Goal: Task Accomplishment & Management: Manage account settings

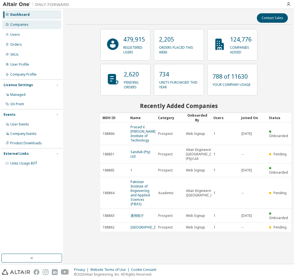
click at [33, 22] on div "Companies" at bounding box center [31, 24] width 59 height 9
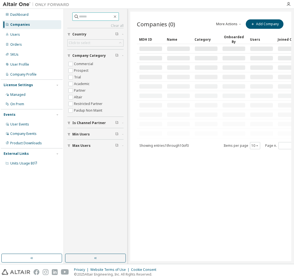
click at [89, 17] on input "text" at bounding box center [95, 17] width 33 height 6
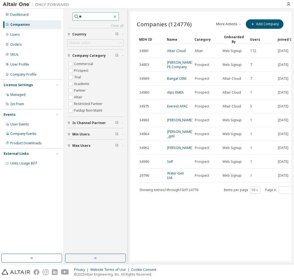
type input "*"
type input "**"
click at [30, 31] on div "Users" at bounding box center [31, 34] width 59 height 9
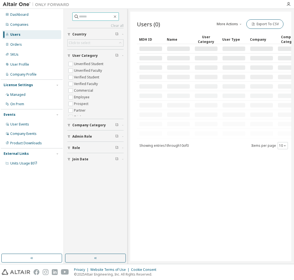
click at [97, 20] on span at bounding box center [95, 16] width 47 height 8
click at [96, 18] on input "text" at bounding box center [95, 17] width 33 height 6
type input "**********"
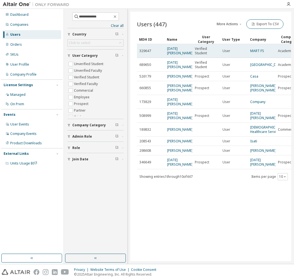
click at [183, 56] on td "[DATE][PERSON_NAME]" at bounding box center [178, 51] width 28 height 14
click at [181, 53] on link "[DATE][PERSON_NAME]" at bounding box center [180, 50] width 26 height 9
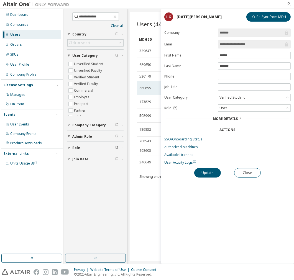
click at [150, 89] on td "660855" at bounding box center [151, 88] width 28 height 14
click at [250, 173] on button "Close" at bounding box center [247, 172] width 27 height 9
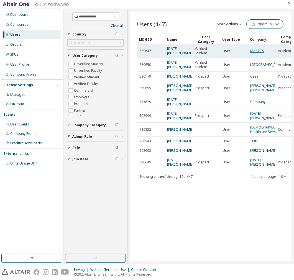
click at [259, 51] on link "MART FS" at bounding box center [257, 50] width 14 height 5
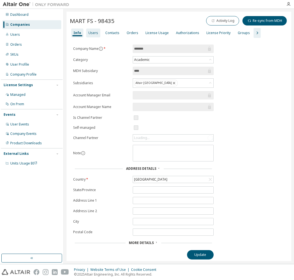
click at [88, 34] on div "Users" at bounding box center [93, 33] width 10 height 4
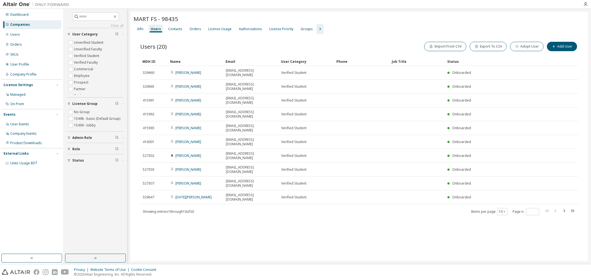
click at [194, 209] on span "Showing entries 1 through 10 of 20" at bounding box center [168, 211] width 51 height 5
click at [157, 27] on div "Users" at bounding box center [156, 29] width 10 height 4
click at [293, 208] on div "10" at bounding box center [502, 211] width 10 height 7
click at [293, 208] on span "Items per page 10" at bounding box center [489, 211] width 37 height 7
click at [293, 208] on div "10" at bounding box center [502, 211] width 10 height 7
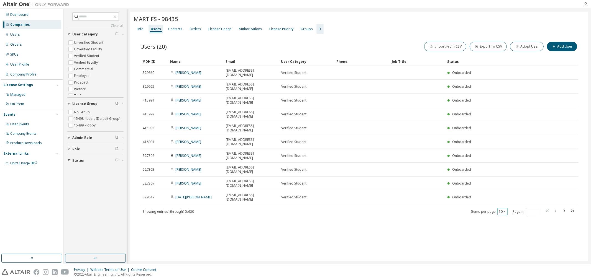
click at [293, 210] on button "10" at bounding box center [501, 212] width 7 height 4
click at [293, 189] on div "30" at bounding box center [519, 188] width 44 height 7
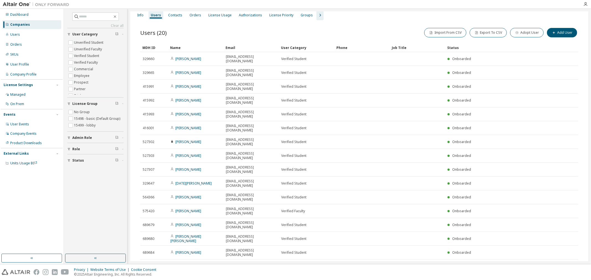
scroll to position [21, 0]
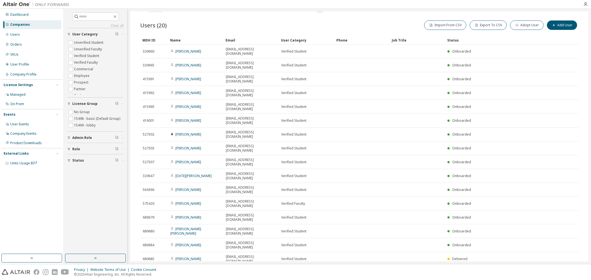
type button "30"
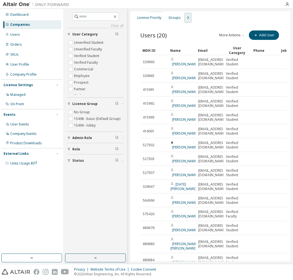
drag, startPoint x: 185, startPoint y: 17, endPoint x: 200, endPoint y: 1, distance: 21.2
click at [185, 17] on icon "button" at bounding box center [187, 17] width 7 height 7
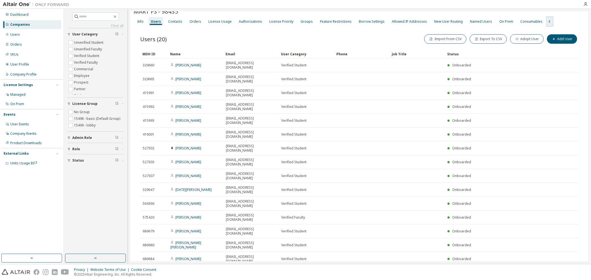
scroll to position [0, 0]
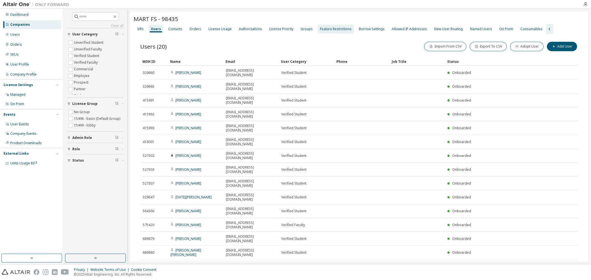
click at [270, 27] on div "License Priority" at bounding box center [281, 29] width 24 height 4
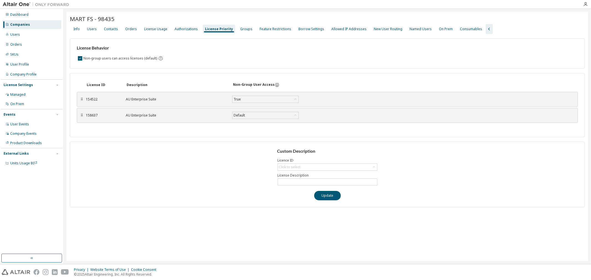
click at [140, 117] on div "AU Enterprise Suite" at bounding box center [176, 115] width 100 height 4
click at [146, 28] on div "License Usage" at bounding box center [155, 29] width 23 height 4
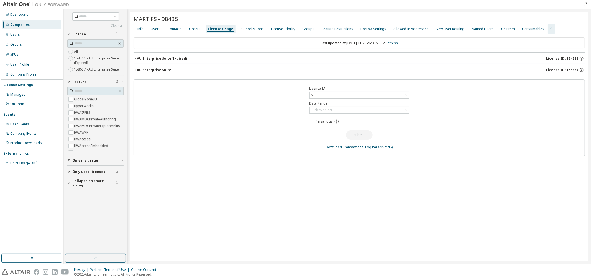
click at [146, 69] on div "AU Enterprise Suite" at bounding box center [154, 70] width 34 height 4
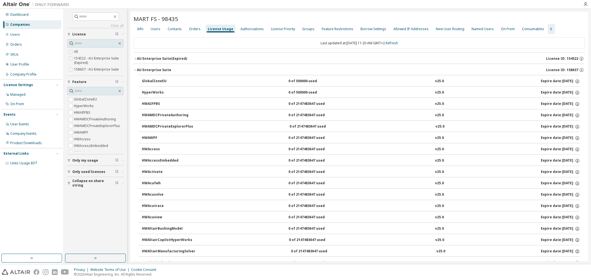
click at [146, 70] on div "AU Enterprise Suite" at bounding box center [154, 70] width 34 height 4
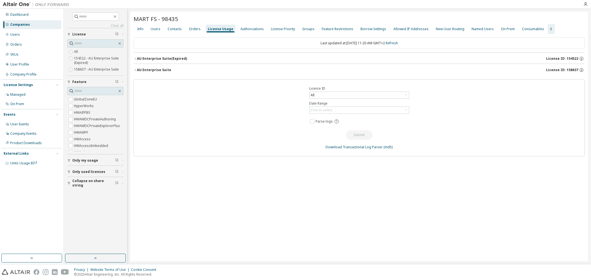
click at [155, 58] on div "AU Enterprise Suite (Expired)" at bounding box center [162, 58] width 50 height 4
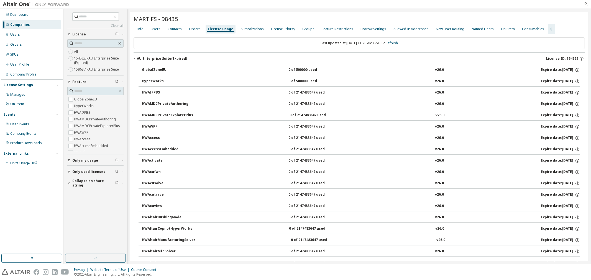
click at [155, 58] on div "AU Enterprise Suite (Expired)" at bounding box center [162, 58] width 50 height 4
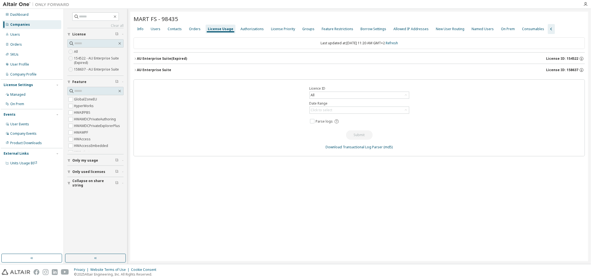
click at [164, 57] on div "AU Enterprise Suite (Expired)" at bounding box center [162, 58] width 50 height 4
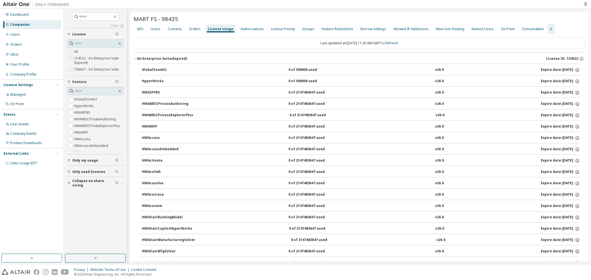
click at [164, 57] on div "AU Enterprise Suite (Expired)" at bounding box center [162, 58] width 50 height 4
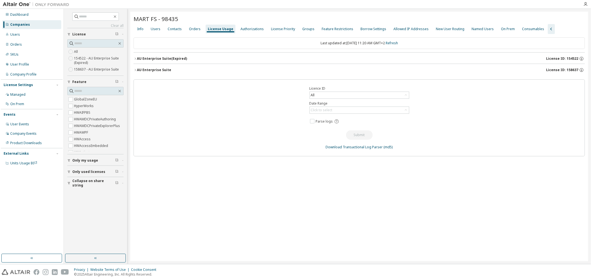
click at [161, 66] on button "AU Enterprise Suite License ID: 158637" at bounding box center [358, 70] width 451 height 12
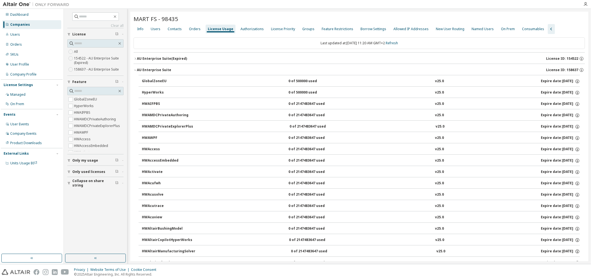
click at [156, 71] on div "AU Enterprise Suite" at bounding box center [154, 70] width 34 height 4
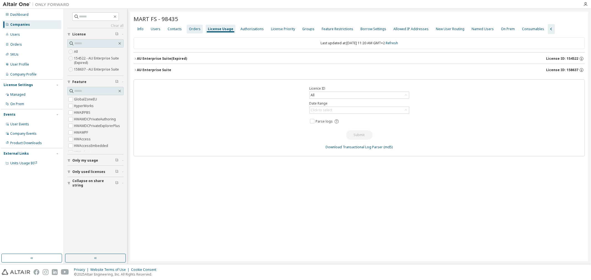
click at [192, 25] on div "Orders" at bounding box center [195, 29] width 16 height 9
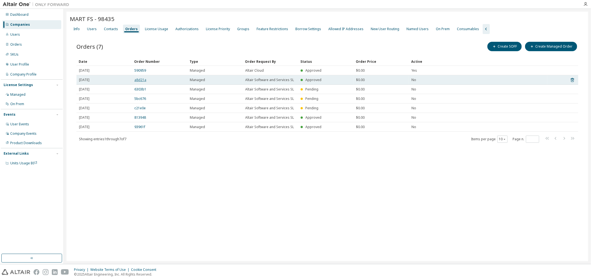
click at [142, 79] on link "a8d21a" at bounding box center [140, 80] width 12 height 5
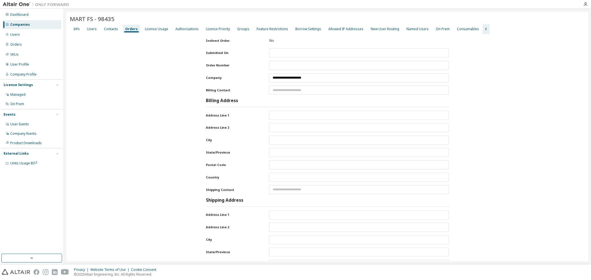
type input "**********"
type input "*"
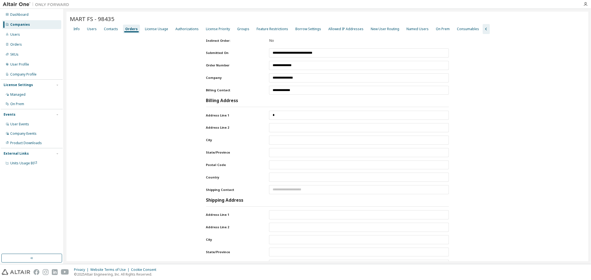
type input "*"
type input "*****"
type input "**********"
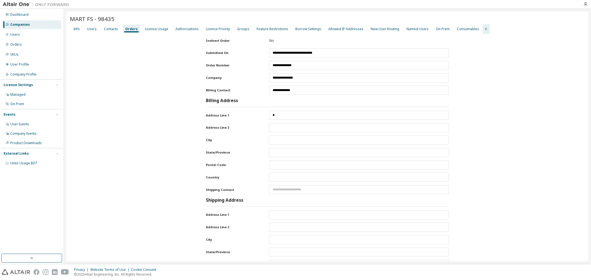
type input "*"
type input "*****"
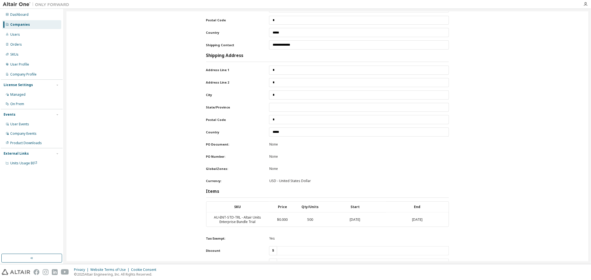
scroll to position [184, 0]
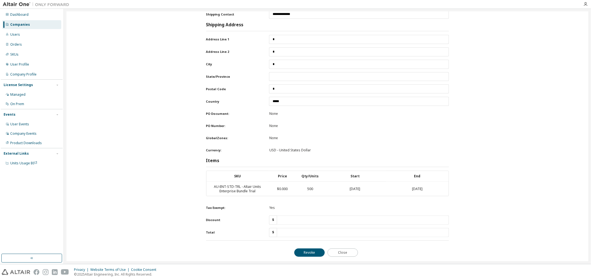
drag, startPoint x: 344, startPoint y: 133, endPoint x: 346, endPoint y: 132, distance: 3.4
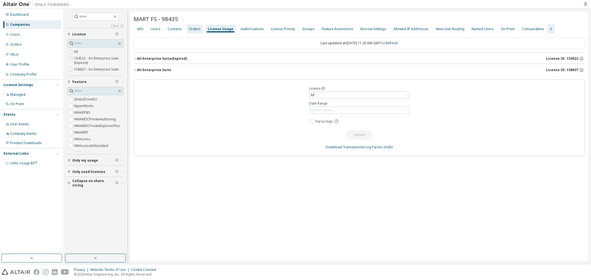
click at [189, 30] on div "Orders" at bounding box center [195, 29] width 12 height 4
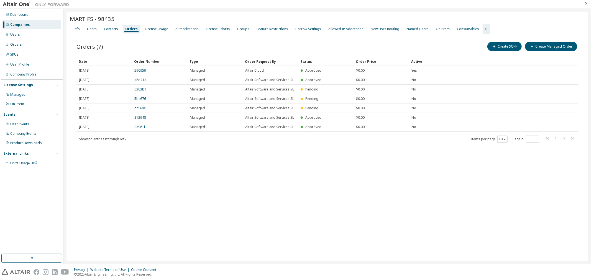
click at [293, 61] on div "Active" at bounding box center [478, 61] width 134 height 9
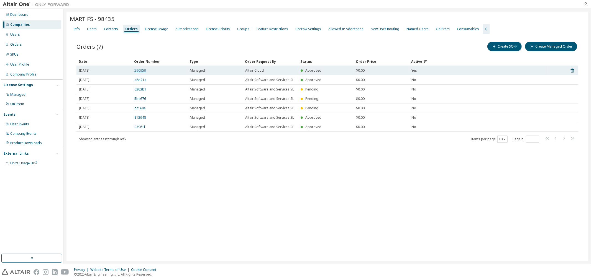
click at [141, 72] on link "590959" at bounding box center [140, 70] width 12 height 5
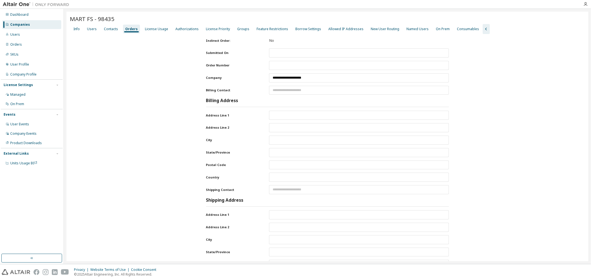
type input "**********"
type input "********"
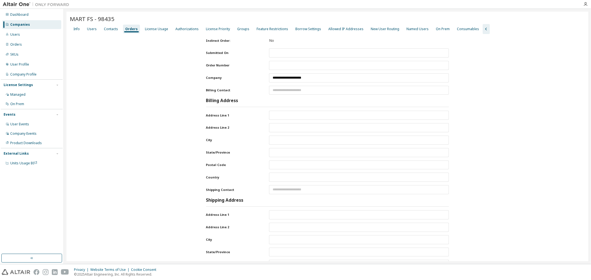
type input "********"
type input "*****"
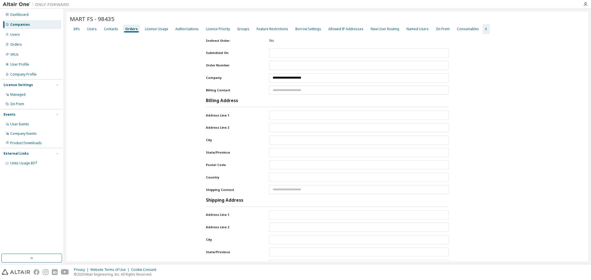
type input "**********"
type input "********"
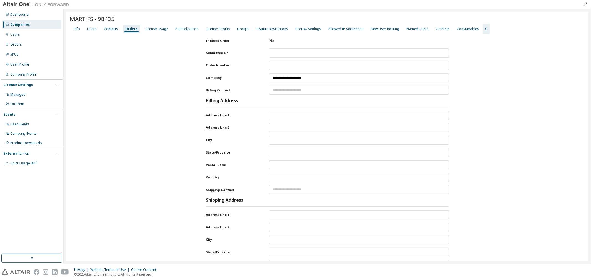
type input "********"
type input "*****"
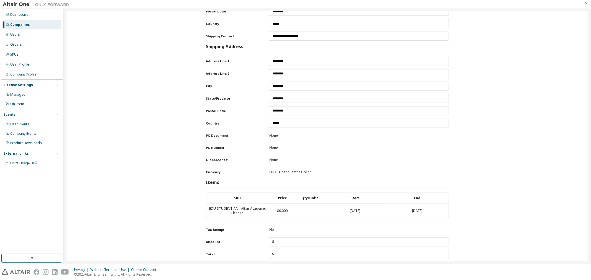
scroll to position [184, 0]
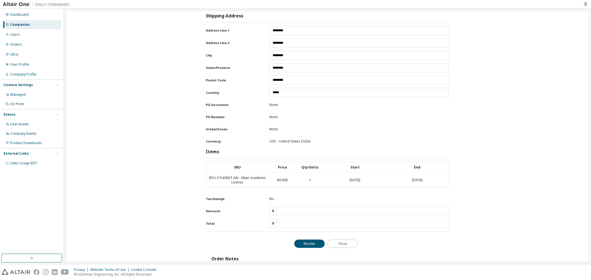
drag, startPoint x: 166, startPoint y: 108, endPoint x: 169, endPoint y: 107, distance: 4.0
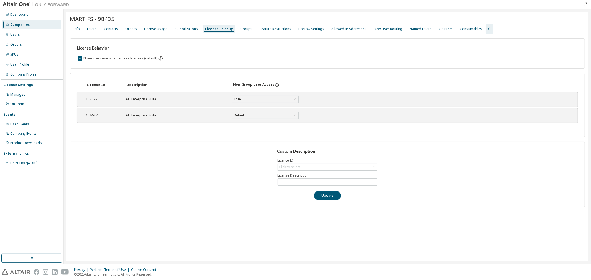
drag, startPoint x: 201, startPoint y: 132, endPoint x: 163, endPoint y: 78, distance: 66.1
click at [163, 78] on div "License ID Description Non-Group User Access ⠿ 154522 AU Enterprise Suite True …" at bounding box center [327, 105] width 515 height 64
click at [293, 157] on div "Custom Description Licence ID Click to select License Description Update" at bounding box center [327, 175] width 515 height 66
drag, startPoint x: 484, startPoint y: 130, endPoint x: 477, endPoint y: 131, distance: 7.2
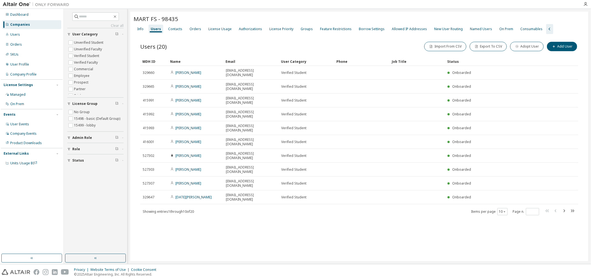
drag, startPoint x: 234, startPoint y: 245, endPoint x: 233, endPoint y: 242, distance: 3.4
click at [234, 245] on div "MART FS - 98435 Clear Load Save Save As Field Operator Value Select filter Sele…" at bounding box center [359, 137] width 458 height 250
click at [236, 214] on div "MART FS - 98435 Clear Load Save Save As Field Operator Value Select filter Sele…" at bounding box center [359, 137] width 458 height 250
click at [96, 15] on input "text" at bounding box center [95, 17] width 33 height 6
click at [29, 33] on div "Users" at bounding box center [31, 34] width 59 height 9
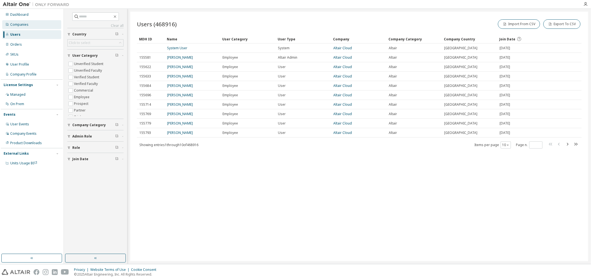
click at [26, 24] on div "Companies" at bounding box center [19, 24] width 18 height 4
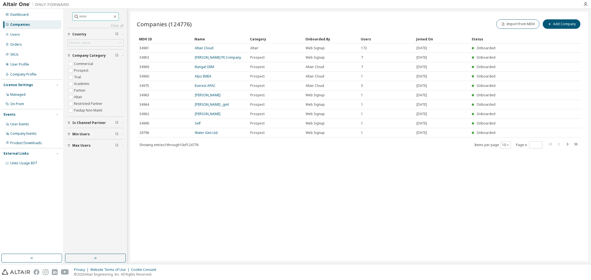
click at [87, 17] on input "text" at bounding box center [95, 17] width 33 height 6
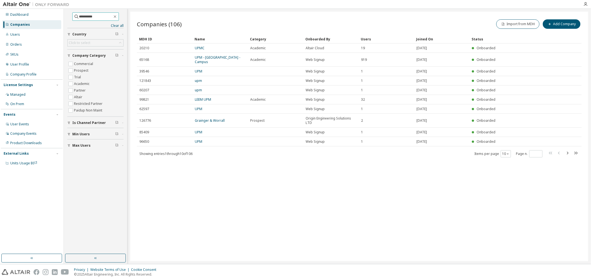
click at [85, 17] on input "*********" at bounding box center [95, 17] width 33 height 6
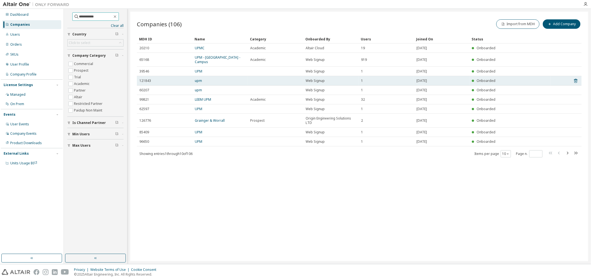
type input "**********"
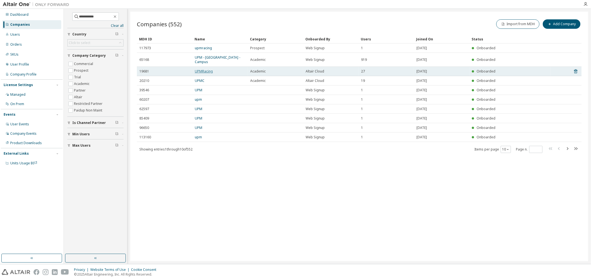
click at [203, 73] on link "UPMRacing" at bounding box center [204, 71] width 18 height 5
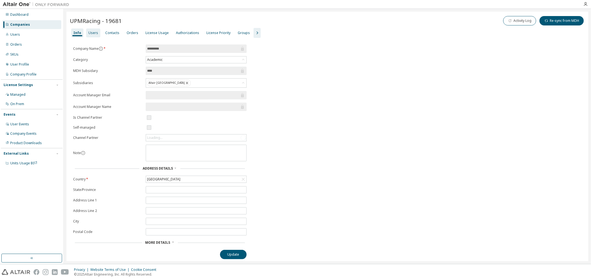
click at [88, 34] on div "Users" at bounding box center [93, 33] width 10 height 4
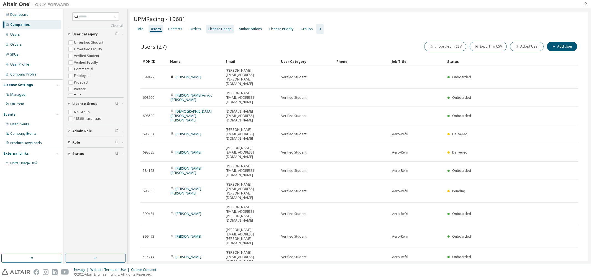
click at [212, 29] on div "License Usage" at bounding box center [219, 29] width 23 height 4
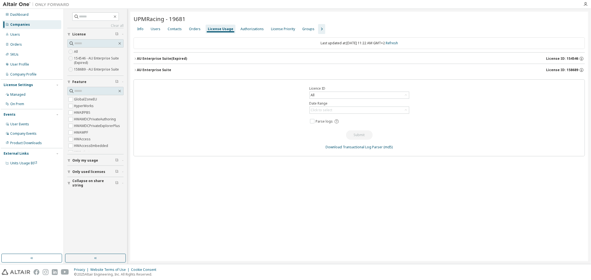
click at [158, 68] on div "AU Enterprise Suite" at bounding box center [154, 70] width 34 height 4
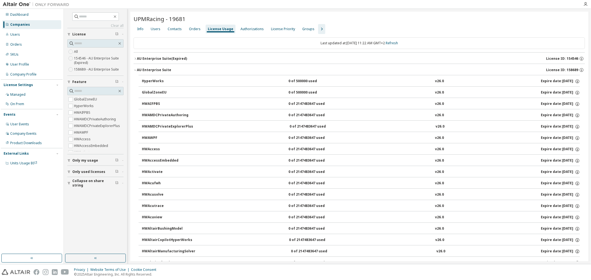
click at [197, 29] on div "Orders" at bounding box center [195, 29] width 12 height 4
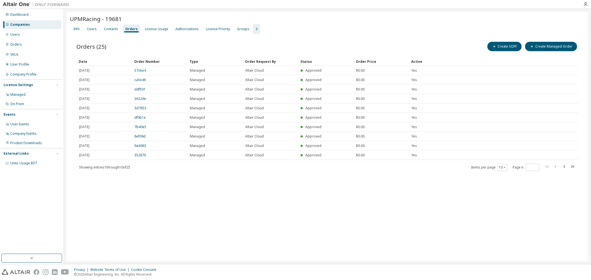
click at [293, 60] on div "Active" at bounding box center [478, 61] width 134 height 9
click at [293, 61] on div "Active" at bounding box center [478, 61] width 134 height 9
click at [293, 59] on div "Active" at bounding box center [478, 61] width 134 height 9
click at [293, 169] on div "Items per page 10 Page n. *" at bounding box center [523, 167] width 105 height 8
click at [293, 169] on div "10" at bounding box center [502, 167] width 10 height 7
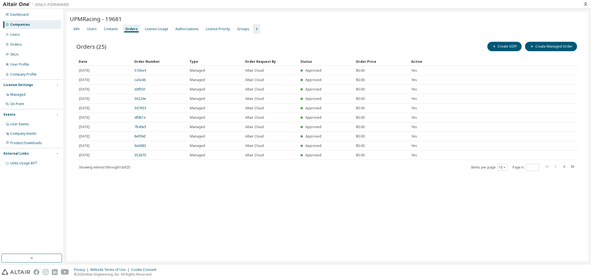
click at [293, 171] on div "Orders (25) Create SOFF Create Managed Order Clear Load Save Save As Field Oper…" at bounding box center [327, 110] width 515 height 152
click at [293, 168] on button "10" at bounding box center [501, 167] width 7 height 4
click at [293, 187] on div "30" at bounding box center [519, 188] width 44 height 7
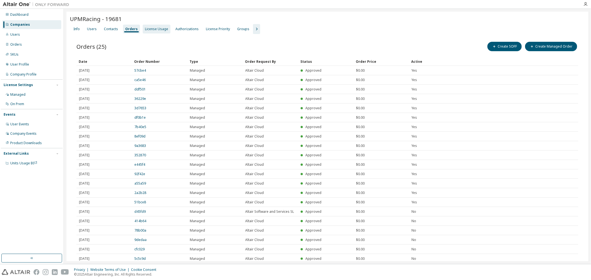
click at [154, 28] on div "License Usage" at bounding box center [156, 29] width 23 height 4
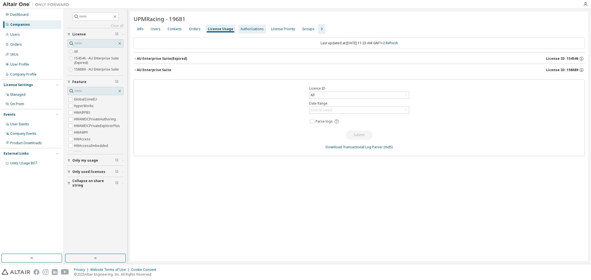
click at [244, 28] on div "Authorizations" at bounding box center [251, 29] width 23 height 4
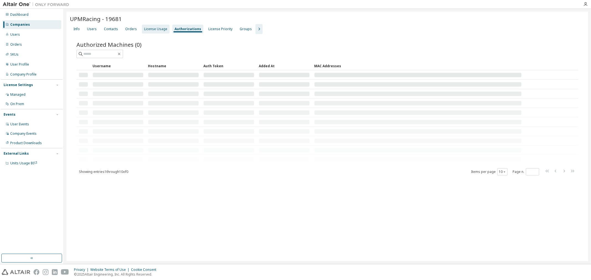
click at [152, 29] on div "License Usage" at bounding box center [155, 29] width 23 height 4
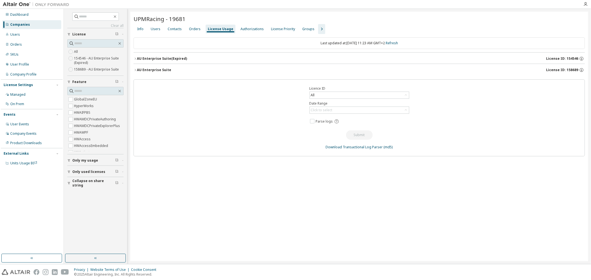
click at [185, 64] on button "AU Enterprise Suite License ID: 158689" at bounding box center [358, 70] width 451 height 12
click at [92, 18] on input "text" at bounding box center [95, 17] width 33 height 6
type input "*******"
drag, startPoint x: 99, startPoint y: 10, endPoint x: 96, endPoint y: 24, distance: 13.8
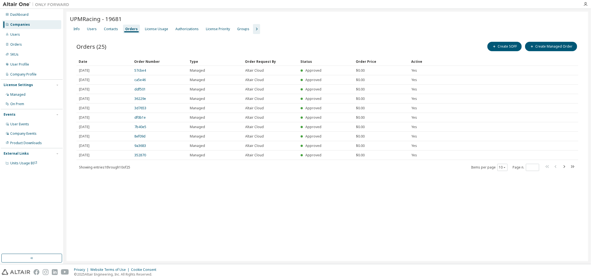
click at [36, 24] on div "Companies" at bounding box center [31, 24] width 59 height 9
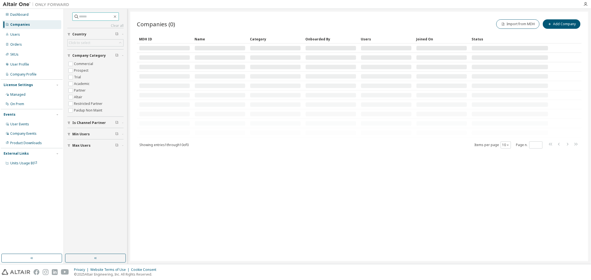
click at [91, 17] on input "text" at bounding box center [95, 17] width 33 height 6
type input "*******"
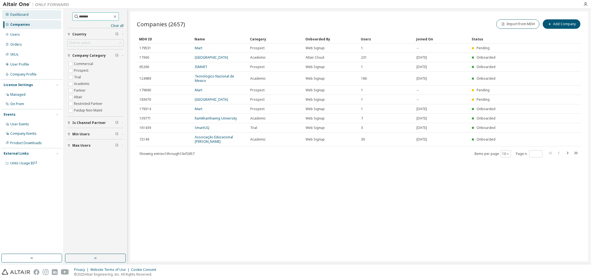
drag, startPoint x: 96, startPoint y: 17, endPoint x: 6, endPoint y: 13, distance: 90.4
click at [31, 13] on div "Dashboard Companies Users Orders SKUs User Profile Company Profile License Sett…" at bounding box center [295, 136] width 591 height 255
click at [21, 33] on div "Users" at bounding box center [31, 34] width 59 height 9
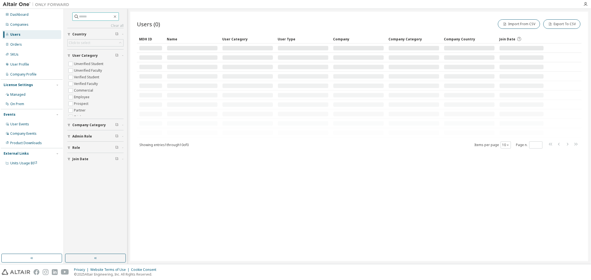
drag, startPoint x: 92, startPoint y: 16, endPoint x: 46, endPoint y: 14, distance: 46.6
click at [84, 16] on input "text" at bounding box center [95, 17] width 33 height 6
type input "**********"
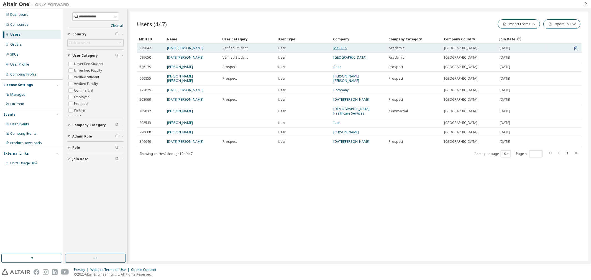
click at [336, 46] on link "MART FS" at bounding box center [340, 48] width 14 height 5
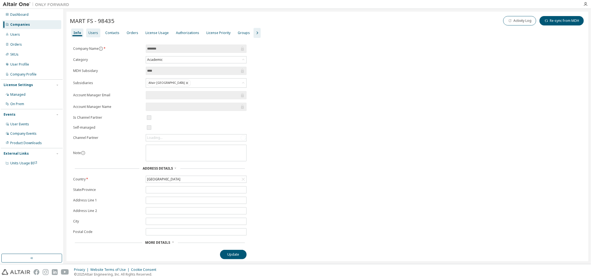
click at [97, 32] on div "Users" at bounding box center [93, 33] width 14 height 9
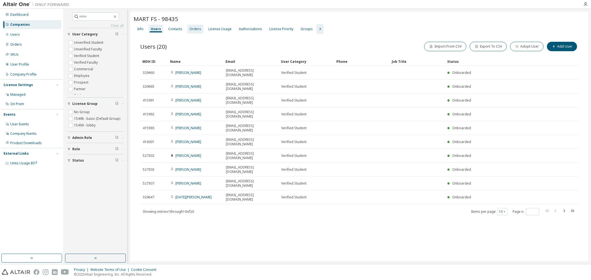
click at [193, 29] on div "Orders" at bounding box center [195, 29] width 12 height 4
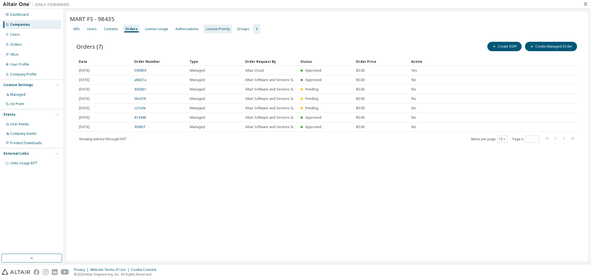
click at [209, 29] on div "License Priority" at bounding box center [218, 29] width 24 height 4
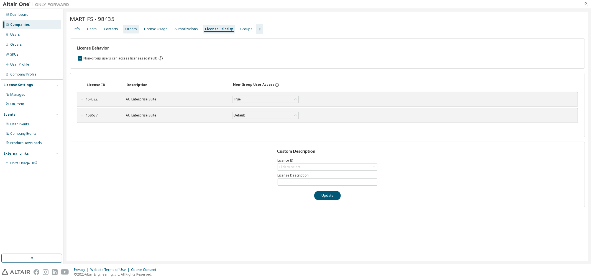
click at [124, 32] on div "Orders" at bounding box center [131, 29] width 16 height 9
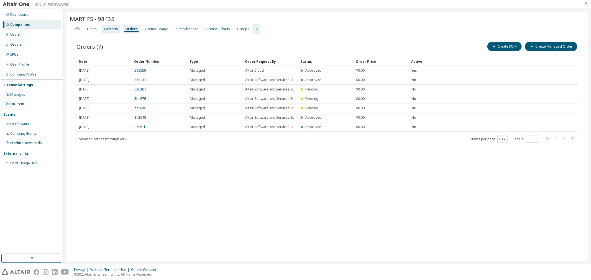
drag, startPoint x: 111, startPoint y: 30, endPoint x: 140, endPoint y: 30, distance: 29.4
click at [111, 30] on div "Contacts" at bounding box center [111, 29] width 14 height 4
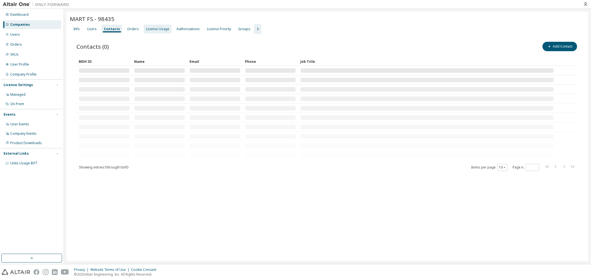
click at [148, 29] on div "License Usage" at bounding box center [157, 29] width 23 height 4
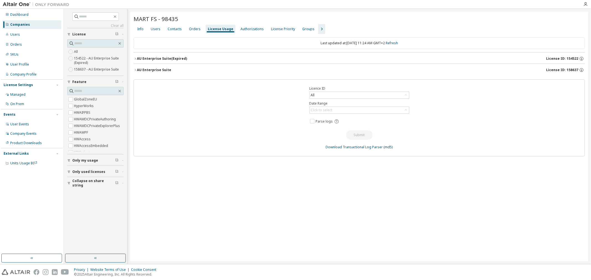
click at [191, 68] on div "AU Enterprise Suite License ID: 158637" at bounding box center [361, 70] width 448 height 5
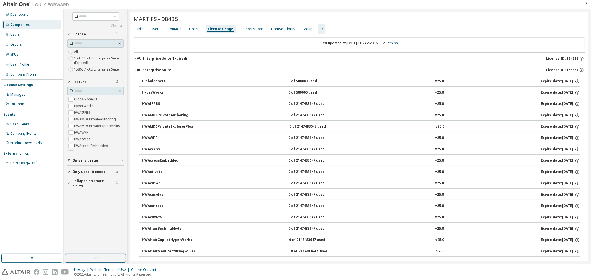
click at [150, 70] on div "AU Enterprise Suite" at bounding box center [154, 70] width 34 height 4
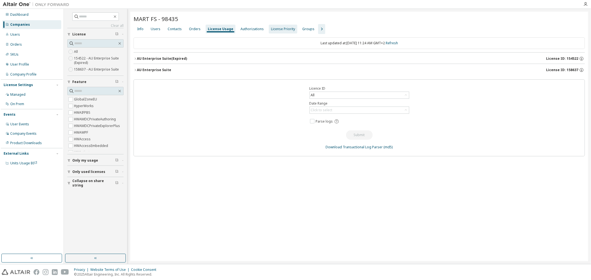
click at [278, 28] on div "License Priority" at bounding box center [283, 29] width 24 height 4
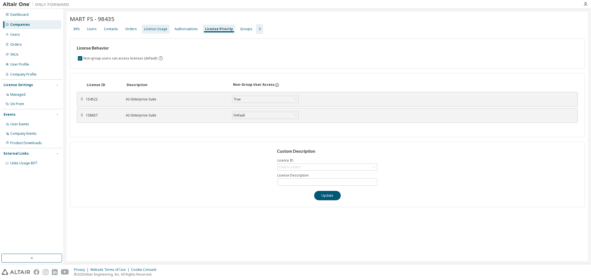
click at [145, 28] on div "License Usage" at bounding box center [155, 29] width 23 height 4
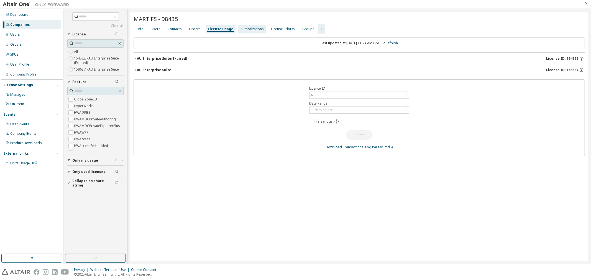
click at [240, 29] on div "Authorizations" at bounding box center [251, 29] width 23 height 4
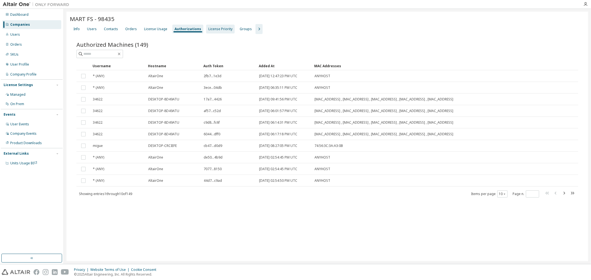
click at [219, 30] on div "License Priority" at bounding box center [220, 29] width 24 height 4
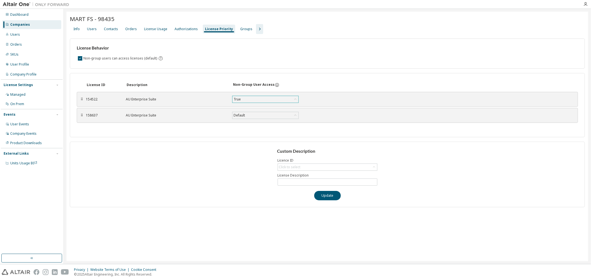
click at [256, 103] on div "154522 AU Enterprise Suite True Save" at bounding box center [209, 99] width 246 height 10
click at [252, 102] on div "True" at bounding box center [265, 99] width 66 height 7
click at [259, 118] on li "False" at bounding box center [265, 120] width 65 height 7
click at [255, 115] on div "Default" at bounding box center [265, 115] width 66 height 7
click at [247, 130] on li "True" at bounding box center [265, 129] width 65 height 7
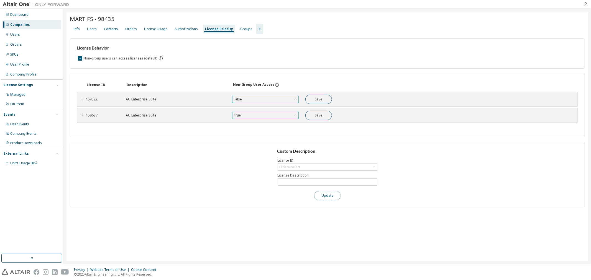
click at [335, 195] on button "Update" at bounding box center [327, 195] width 27 height 9
click at [330, 197] on button "Update" at bounding box center [327, 195] width 27 height 9
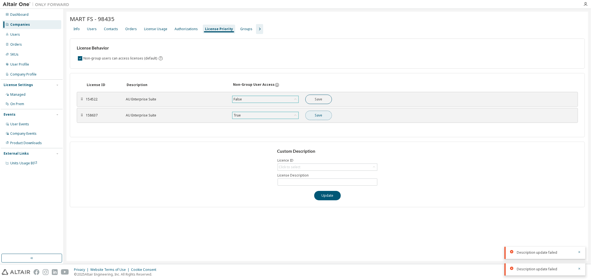
drag, startPoint x: 315, startPoint y: 116, endPoint x: 318, endPoint y: 116, distance: 3.0
click at [315, 116] on button "Save" at bounding box center [318, 115] width 27 height 9
click at [311, 98] on div "Save" at bounding box center [318, 99] width 27 height 9
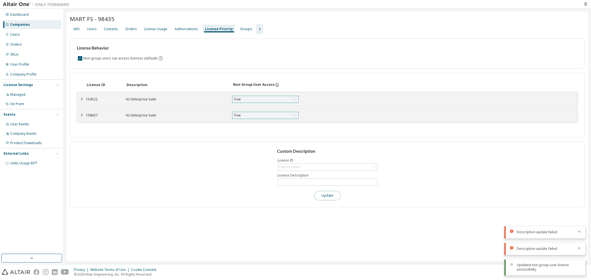
click at [330, 197] on button "Update" at bounding box center [327, 195] width 27 height 9
click at [270, 102] on div "True" at bounding box center [265, 99] width 66 height 7
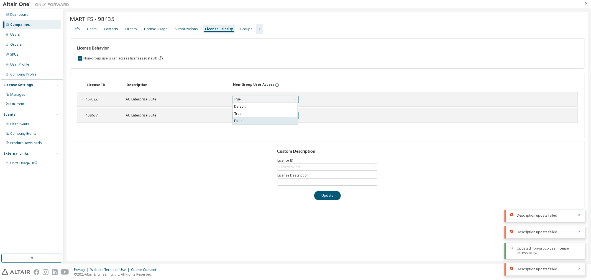
click at [254, 118] on li "False" at bounding box center [265, 120] width 65 height 7
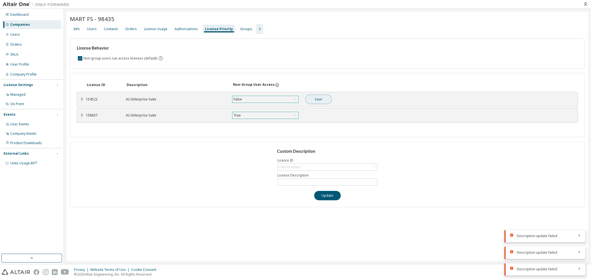
click at [323, 97] on button "Save" at bounding box center [318, 99] width 27 height 9
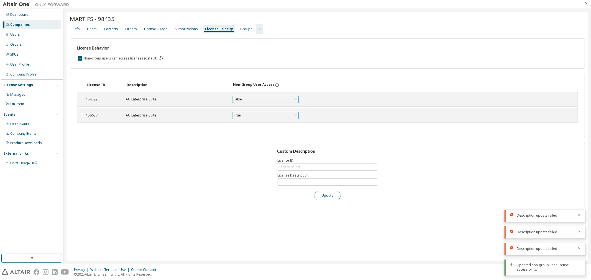
click at [332, 195] on button "Update" at bounding box center [327, 195] width 27 height 9
click at [331, 200] on button "Update" at bounding box center [327, 195] width 27 height 9
drag, startPoint x: 232, startPoint y: 41, endPoint x: 229, endPoint y: 36, distance: 5.2
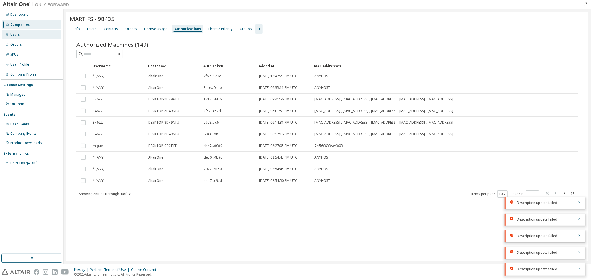
click at [32, 31] on div "Users" at bounding box center [31, 34] width 59 height 9
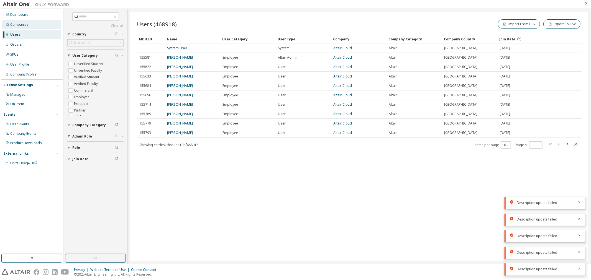
click at [25, 24] on div "Companies" at bounding box center [19, 24] width 18 height 4
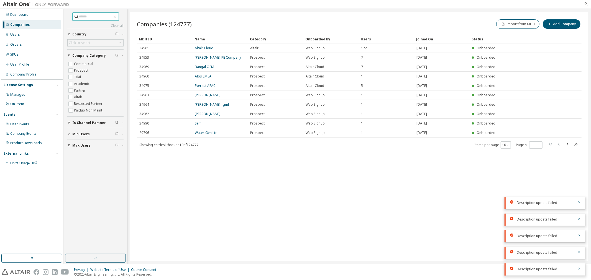
click at [79, 19] on input "text" at bounding box center [95, 17] width 33 height 6
type input "*"
type input "****"
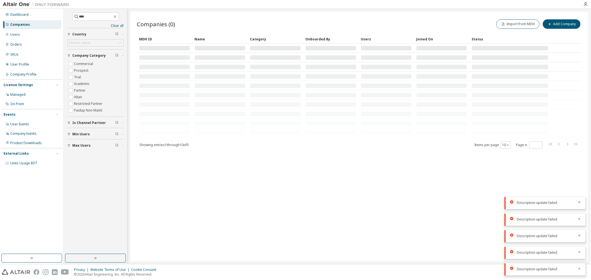
click at [25, 29] on div "Companies" at bounding box center [31, 24] width 59 height 9
click at [29, 38] on div "Users" at bounding box center [31, 34] width 59 height 9
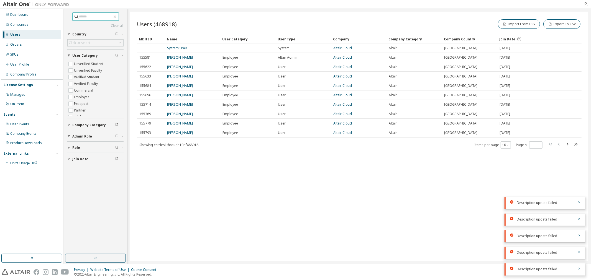
click at [95, 16] on input "text" at bounding box center [95, 17] width 33 height 6
type input "**********"
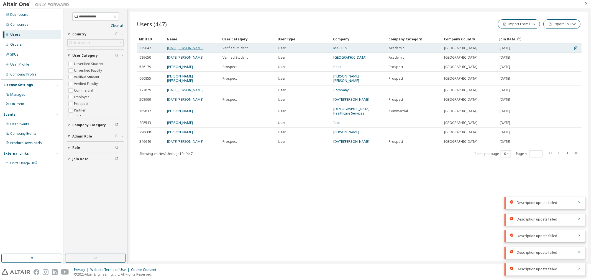
click at [179, 48] on link "[DATE][PERSON_NAME]" at bounding box center [185, 48] width 36 height 5
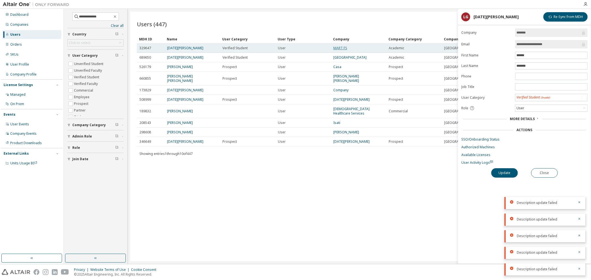
click at [333, 48] on link "MART FS" at bounding box center [340, 48] width 14 height 5
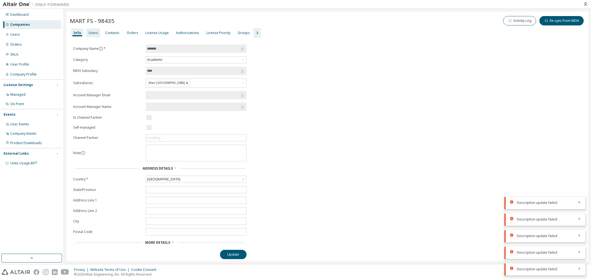
click at [89, 35] on div "Users" at bounding box center [93, 33] width 14 height 9
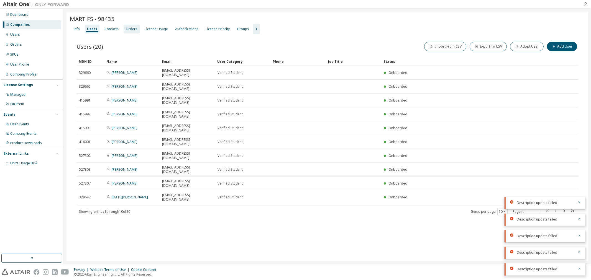
drag, startPoint x: 113, startPoint y: 32, endPoint x: 123, endPoint y: 32, distance: 10.5
click at [114, 32] on div "Contacts" at bounding box center [111, 29] width 19 height 9
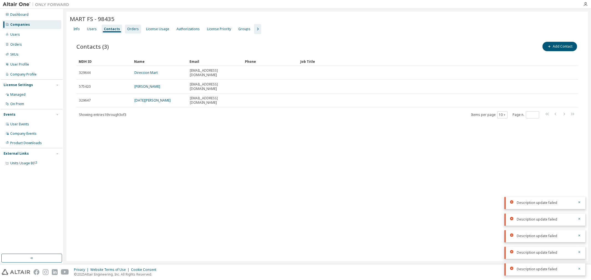
click at [132, 31] on div "Orders" at bounding box center [133, 29] width 12 height 4
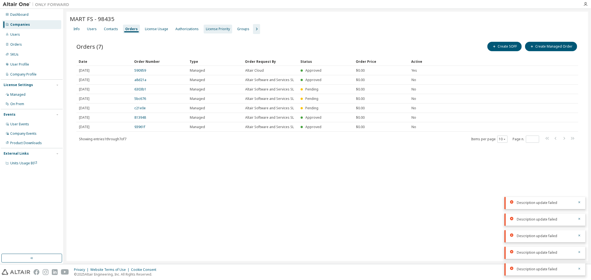
click at [208, 28] on div "License Priority" at bounding box center [218, 29] width 24 height 4
